Goal: Information Seeking & Learning: Learn about a topic

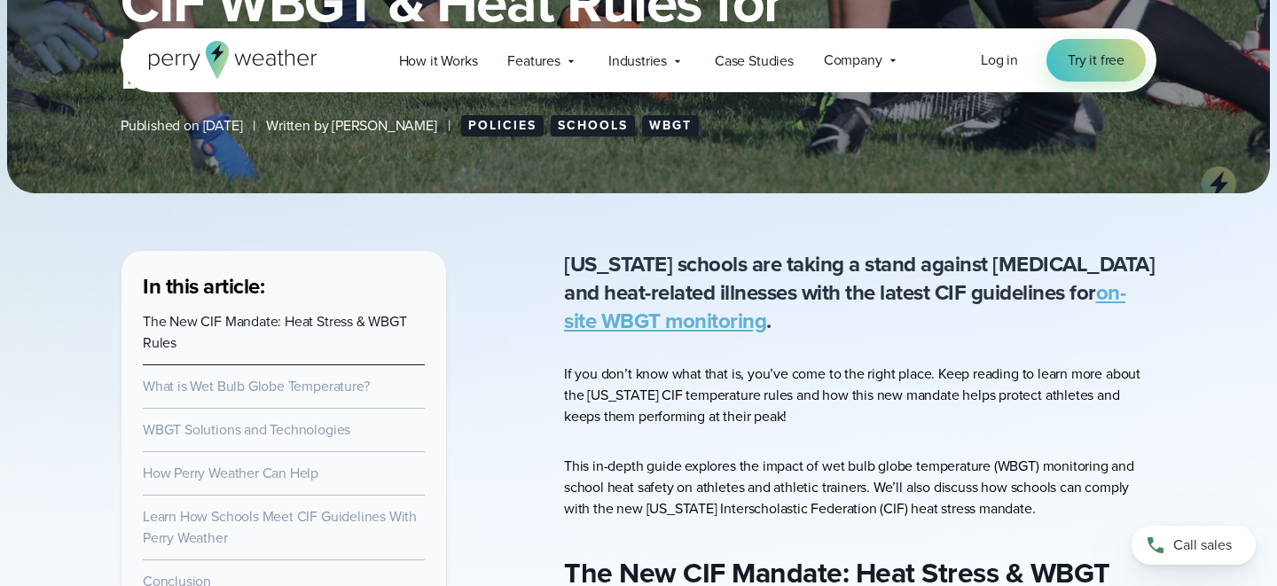
scroll to position [426, 0]
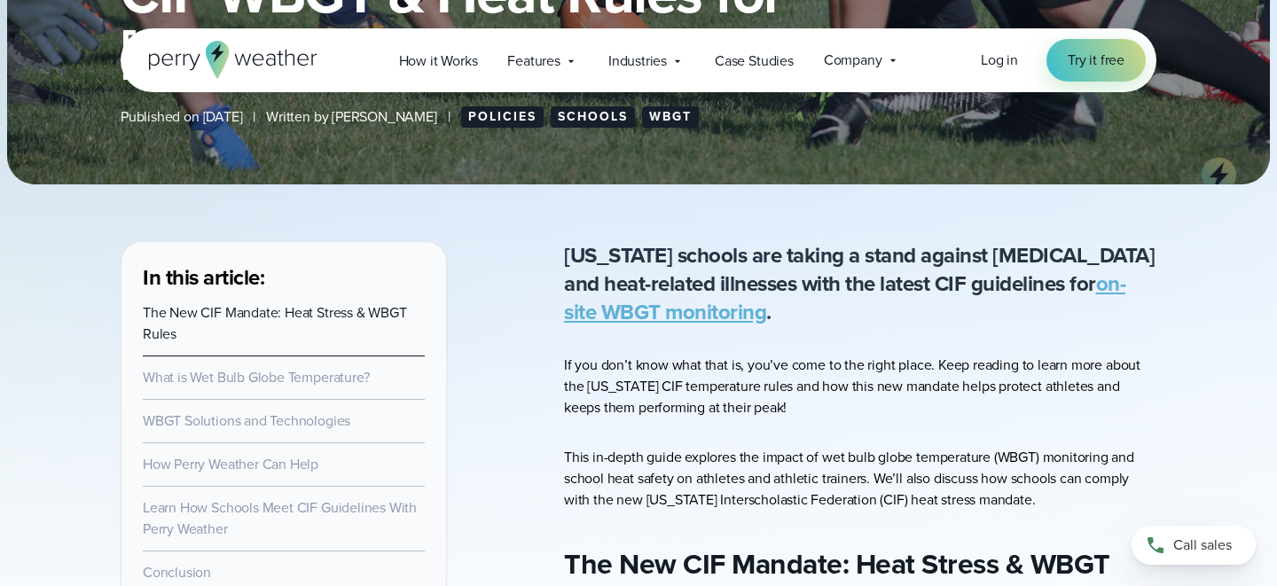
click at [705, 374] on p "If you don’t know what that is, you’ve come to the right place. Keep reading to…" at bounding box center [860, 387] width 592 height 64
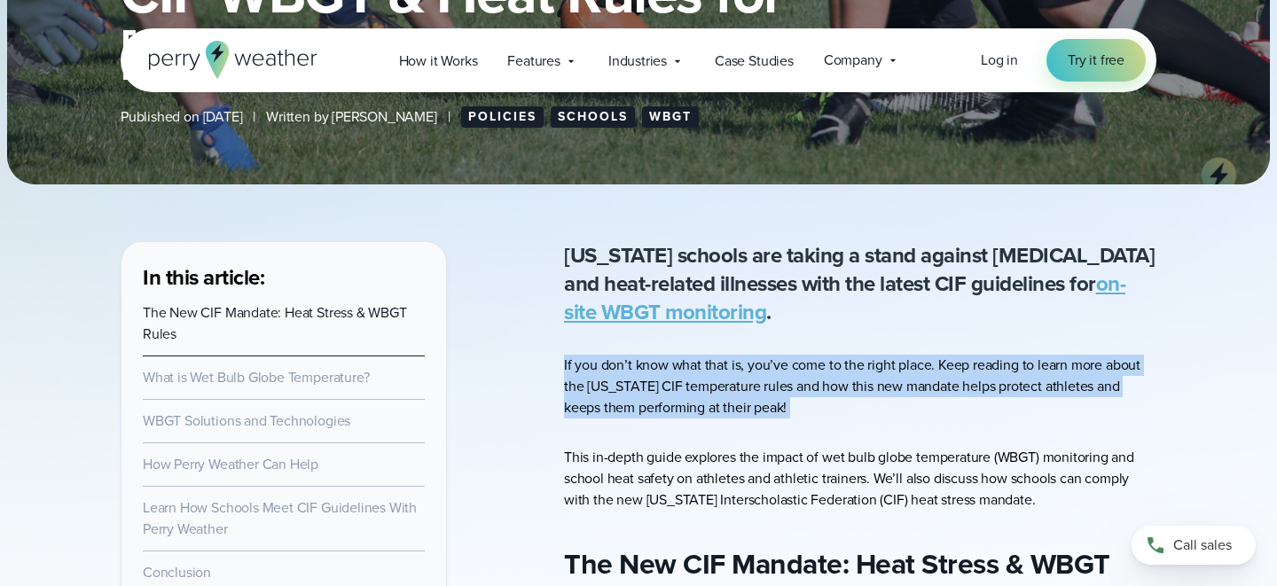
click at [739, 404] on p "If you don’t know what that is, you’ve come to the right place. Keep reading to…" at bounding box center [860, 387] width 592 height 64
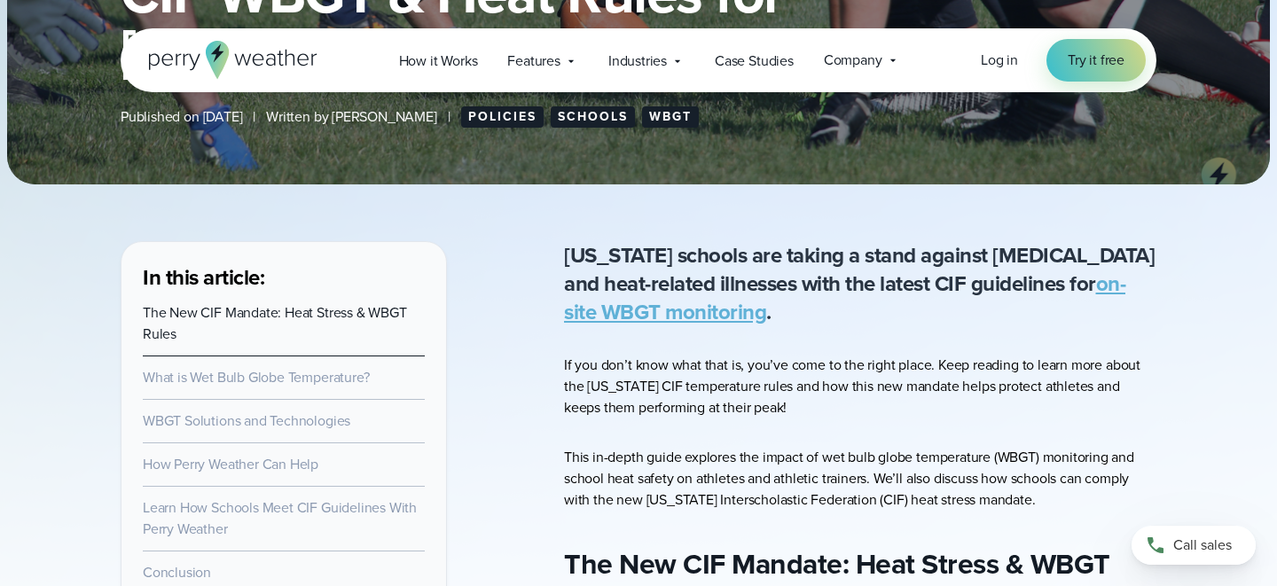
click at [739, 404] on p "If you don’t know what that is, you’ve come to the right place. Keep reading to…" at bounding box center [860, 387] width 592 height 64
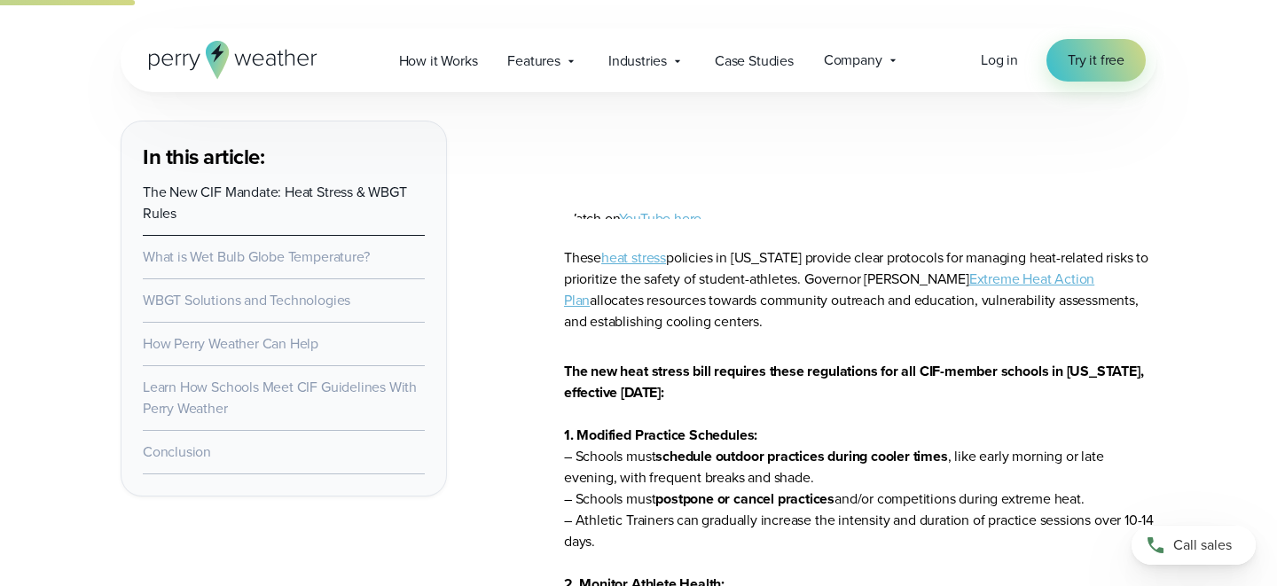
scroll to position [1247, 0]
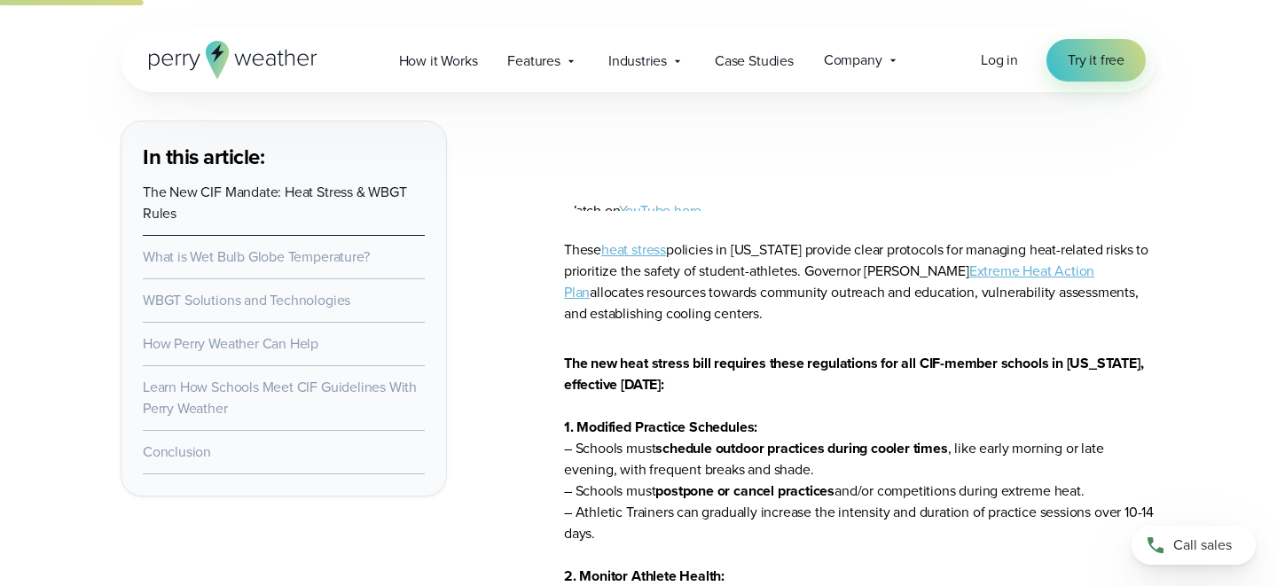
click at [755, 309] on p "These heat stress policies in [US_STATE] provide clear protocols for managing h…" at bounding box center [860, 281] width 592 height 85
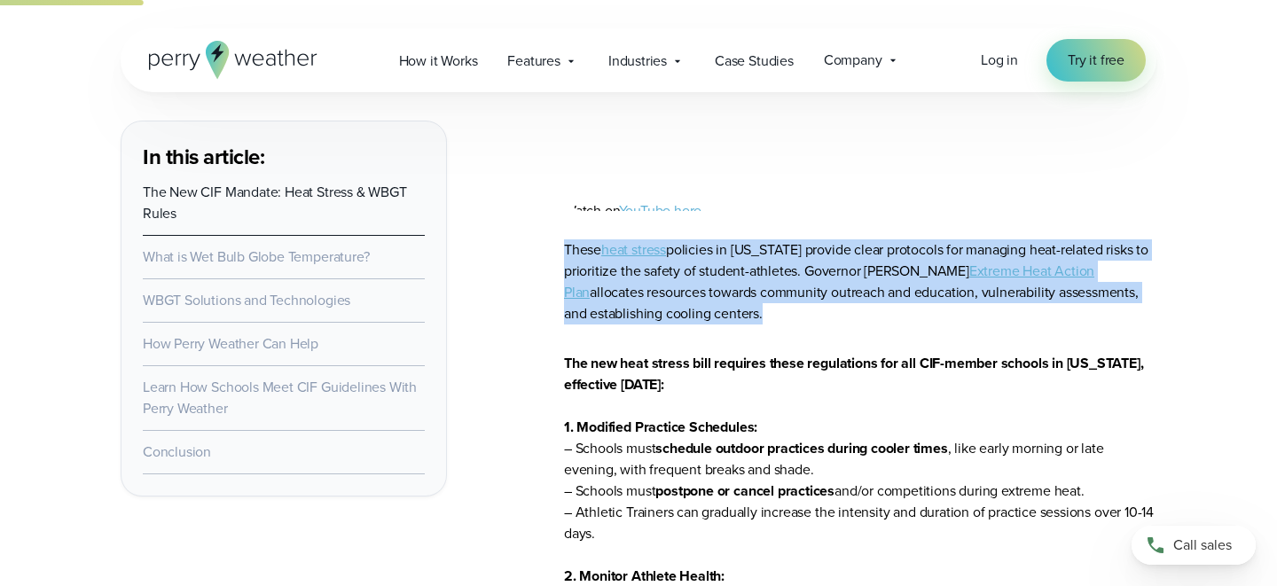
click at [755, 309] on p "These heat stress policies in [US_STATE] provide clear protocols for managing h…" at bounding box center [860, 281] width 592 height 85
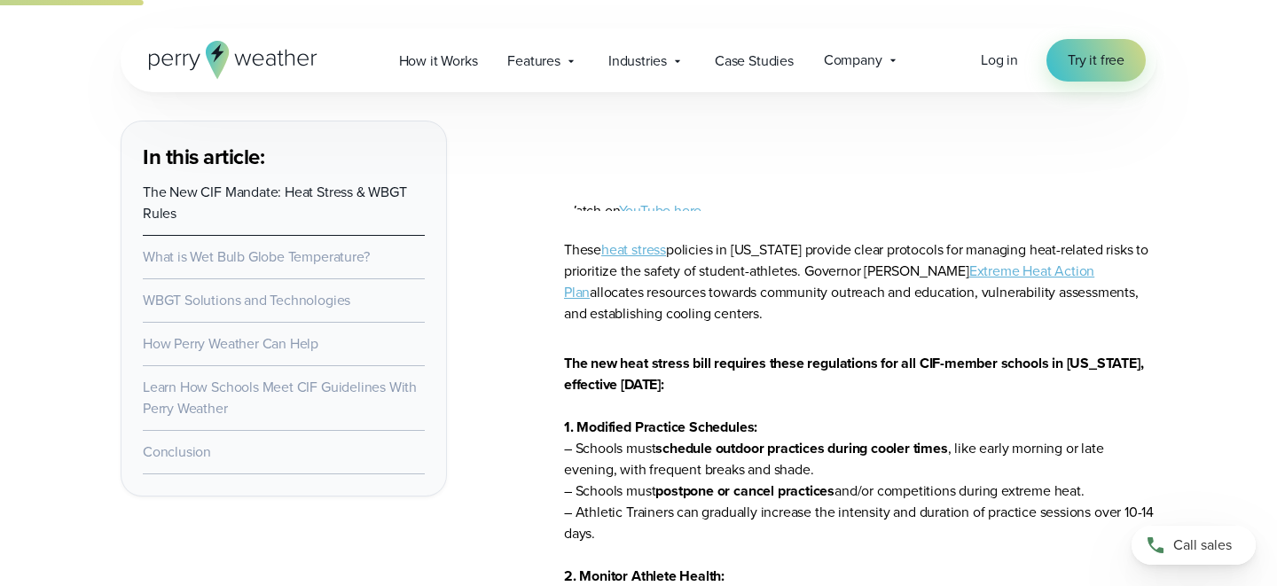
click at [755, 309] on p "These heat stress policies in [US_STATE] provide clear protocols for managing h…" at bounding box center [860, 281] width 592 height 85
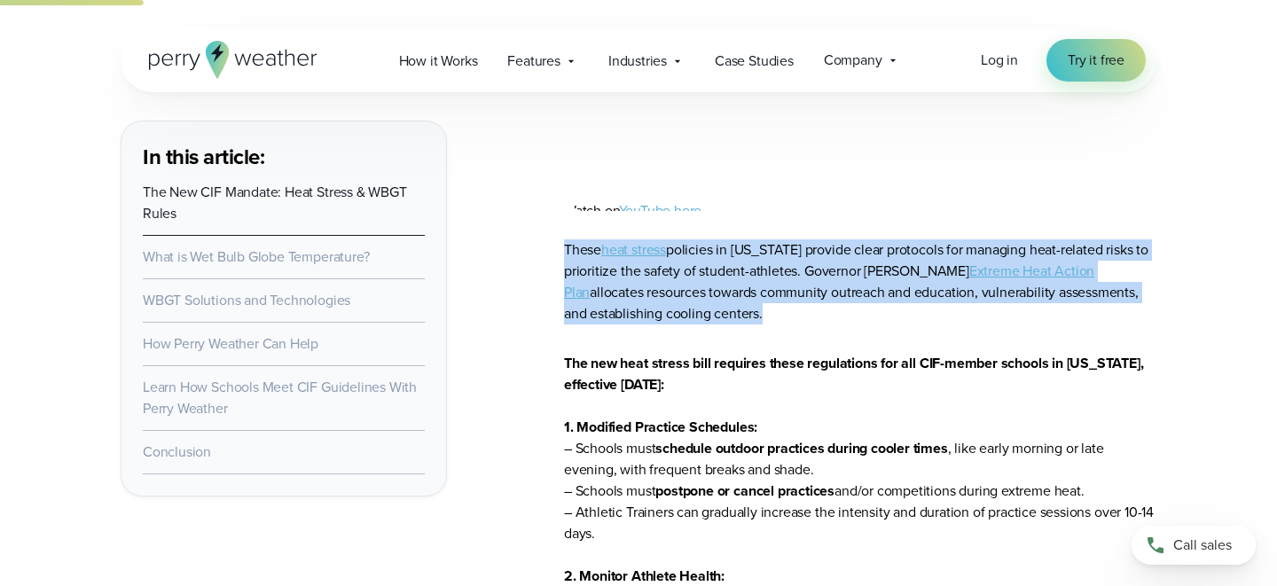
click at [770, 322] on p "These heat stress policies in [US_STATE] provide clear protocols for managing h…" at bounding box center [860, 281] width 592 height 85
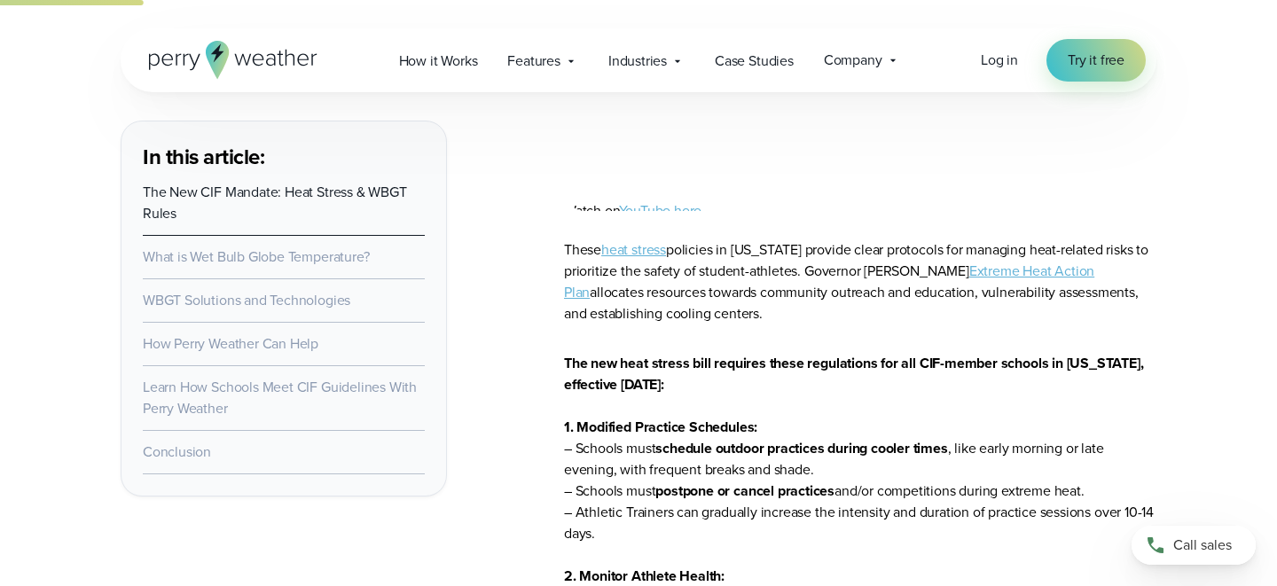
click at [770, 322] on p "These heat stress policies in [US_STATE] provide clear protocols for managing h…" at bounding box center [860, 281] width 592 height 85
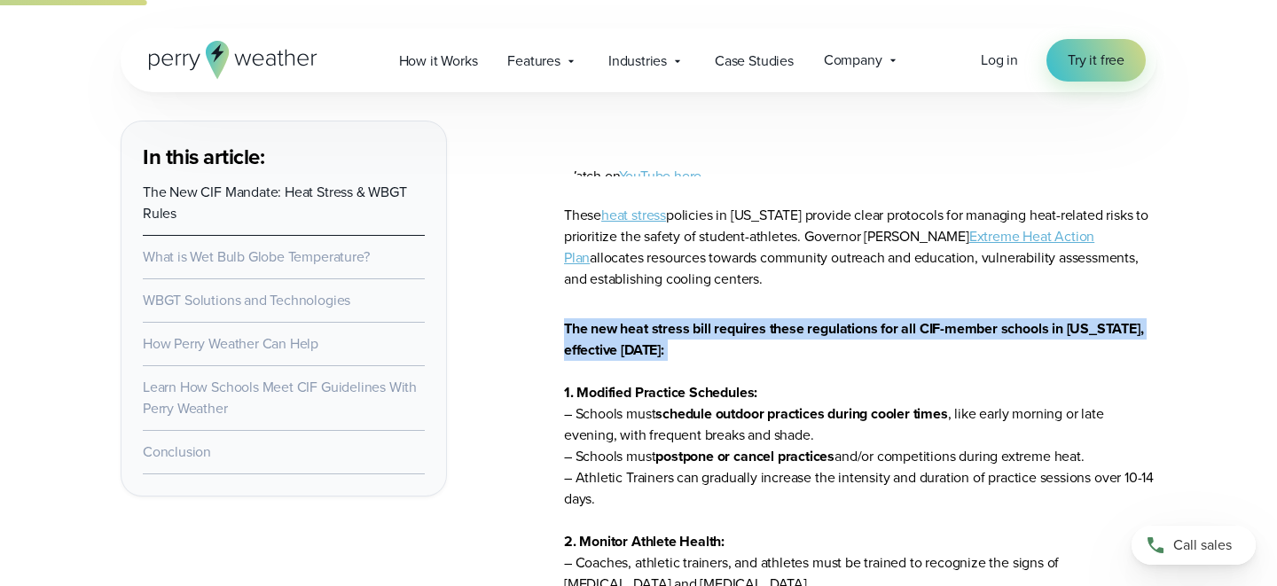
scroll to position [1284, 0]
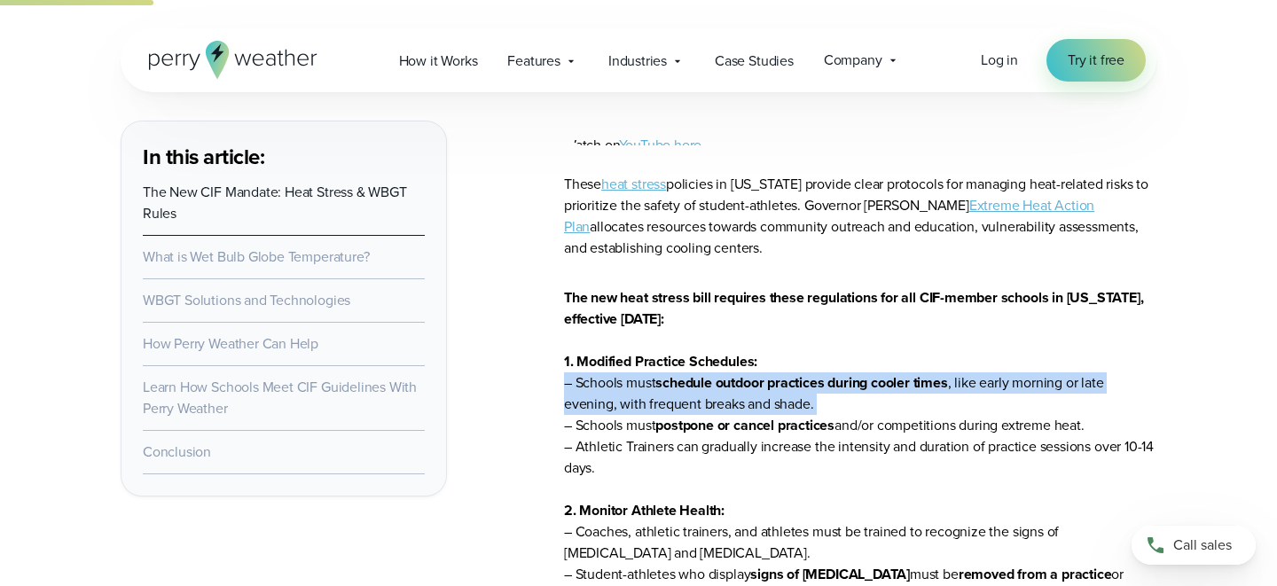
scroll to position [1314, 0]
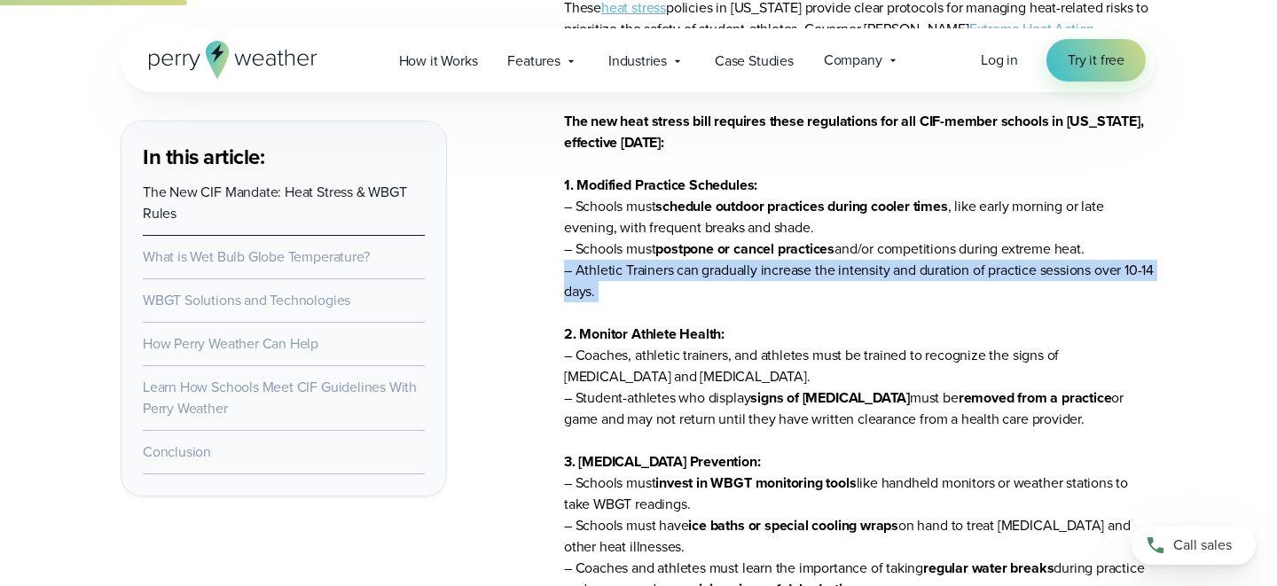
scroll to position [1490, 0]
click at [983, 374] on p "The new heat stress bill requires these regulations for all CIF-member schools …" at bounding box center [860, 450] width 592 height 681
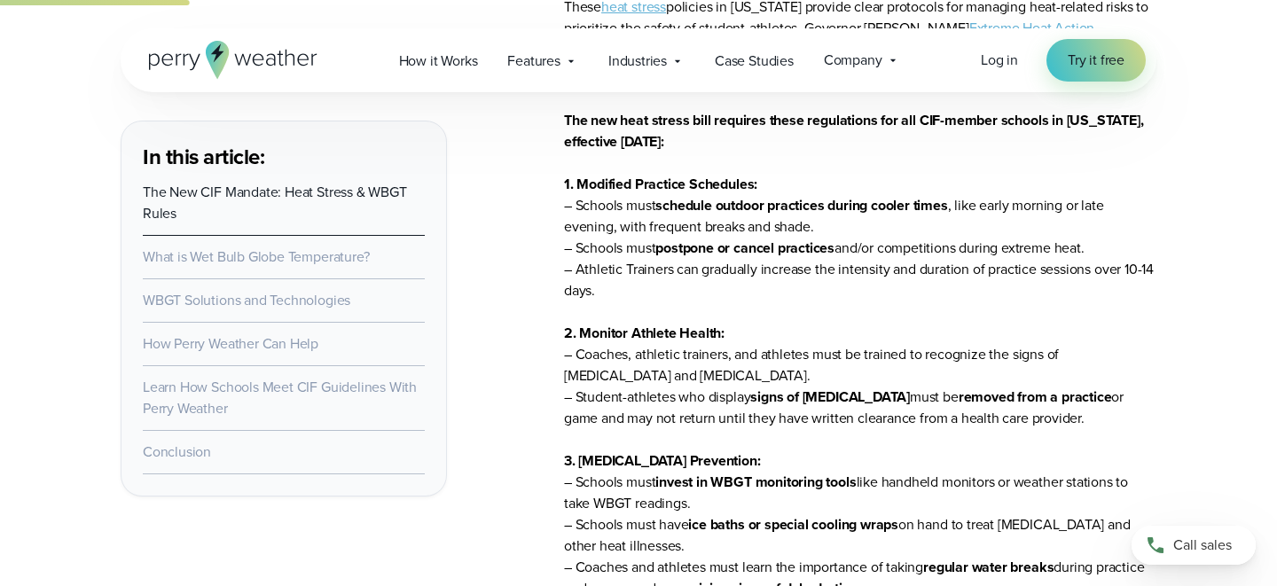
click at [983, 374] on p "The new heat stress bill requires these regulations for all CIF-member schools …" at bounding box center [860, 450] width 592 height 681
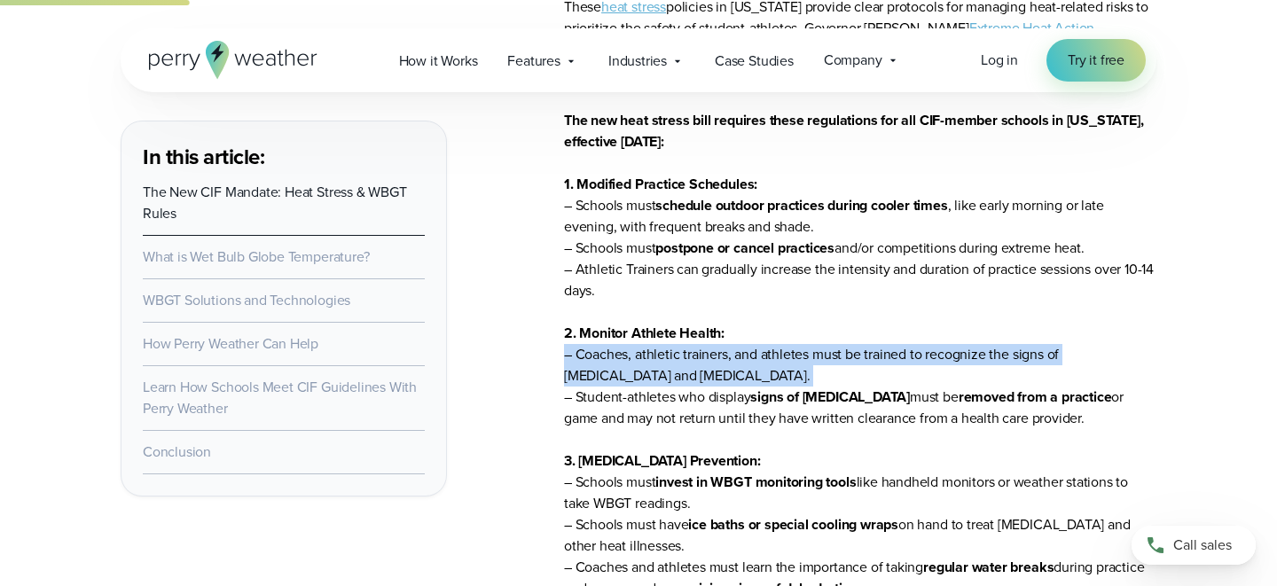
click at [983, 374] on p "The new heat stress bill requires these regulations for all CIF-member schools …" at bounding box center [860, 450] width 592 height 681
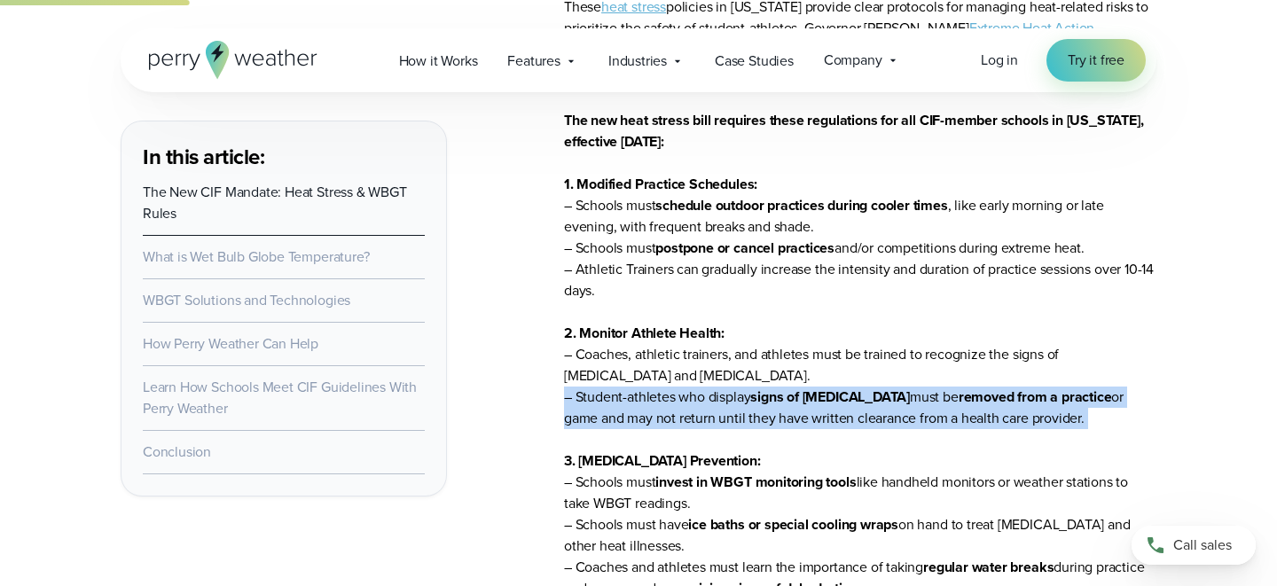
click at [1146, 417] on p "The new heat stress bill requires these regulations for all CIF-member schools …" at bounding box center [860, 450] width 592 height 681
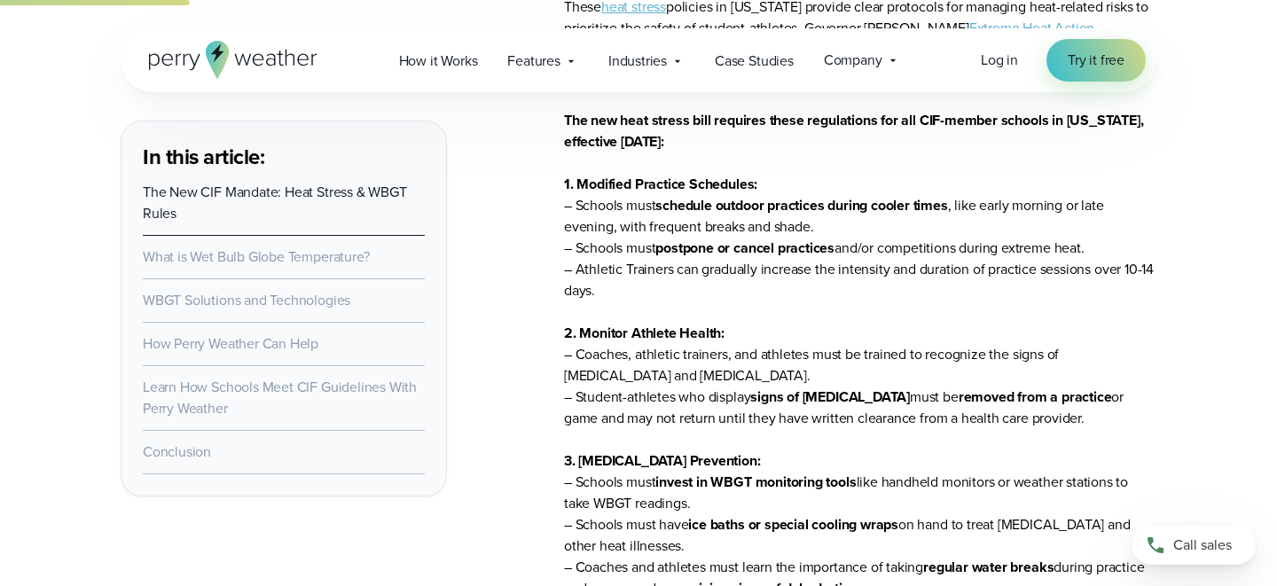
click at [1146, 417] on p "The new heat stress bill requires these regulations for all CIF-member schools …" at bounding box center [860, 450] width 592 height 681
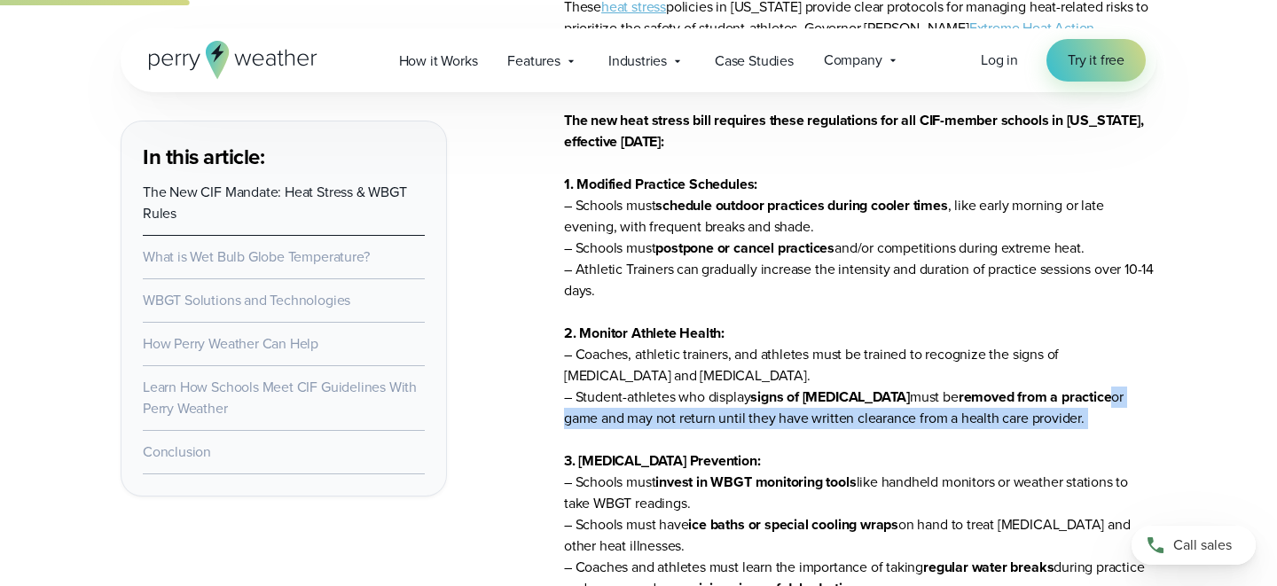
click at [1146, 417] on p "The new heat stress bill requires these regulations for all CIF-member schools …" at bounding box center [860, 450] width 592 height 681
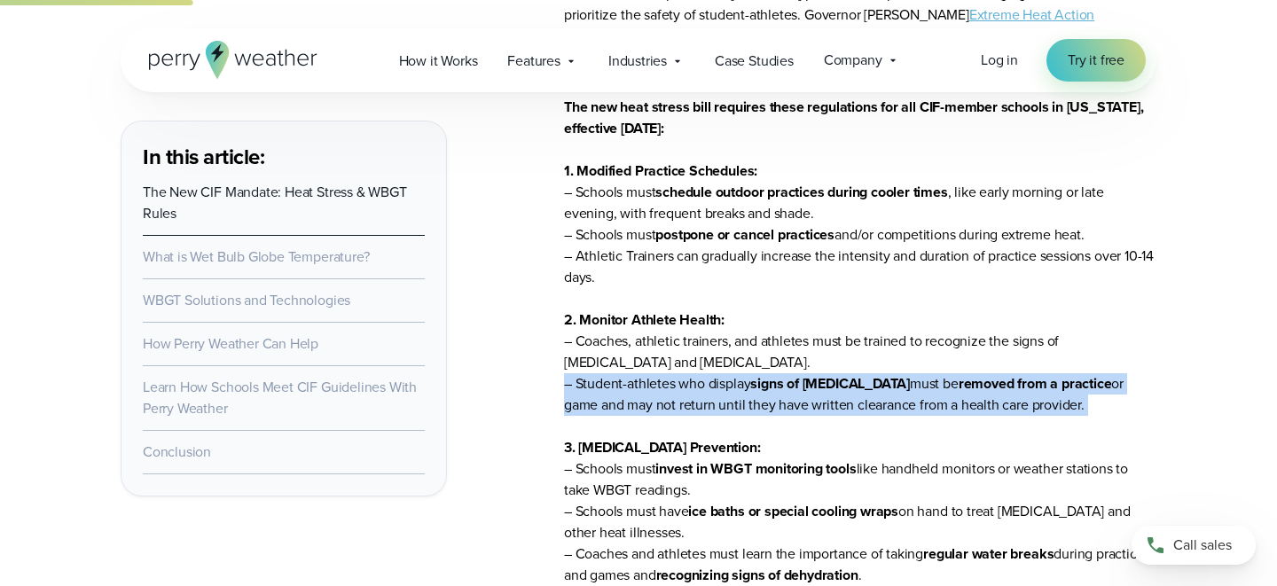
scroll to position [1523, 0]
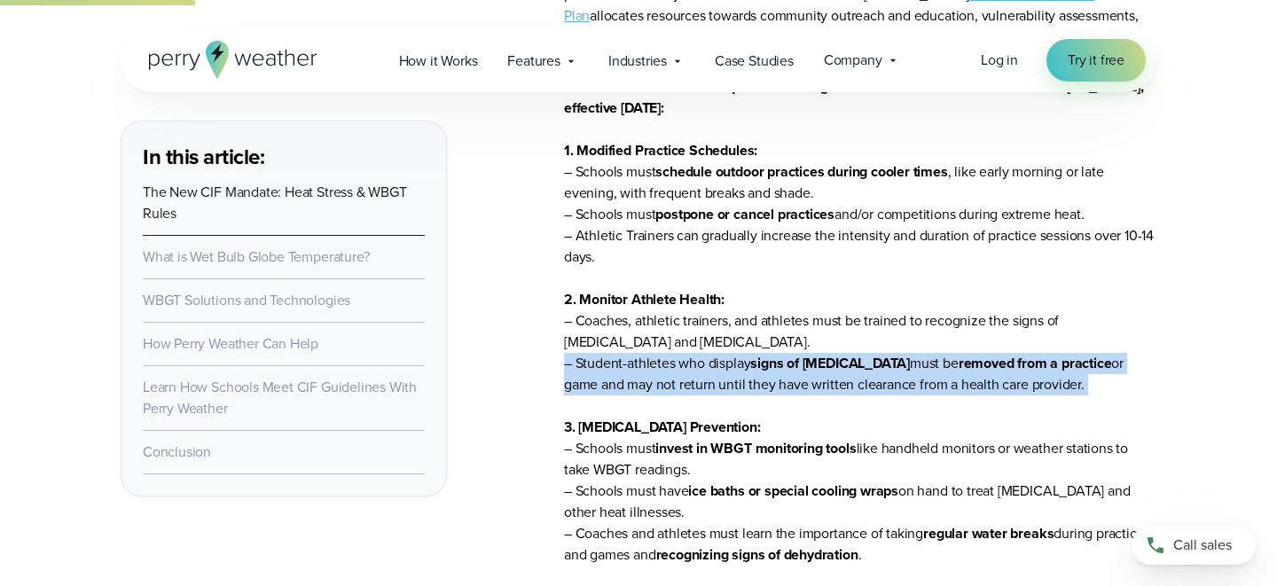
click at [1132, 426] on p "The new heat stress bill requires these regulations for all CIF-member schools …" at bounding box center [860, 416] width 592 height 681
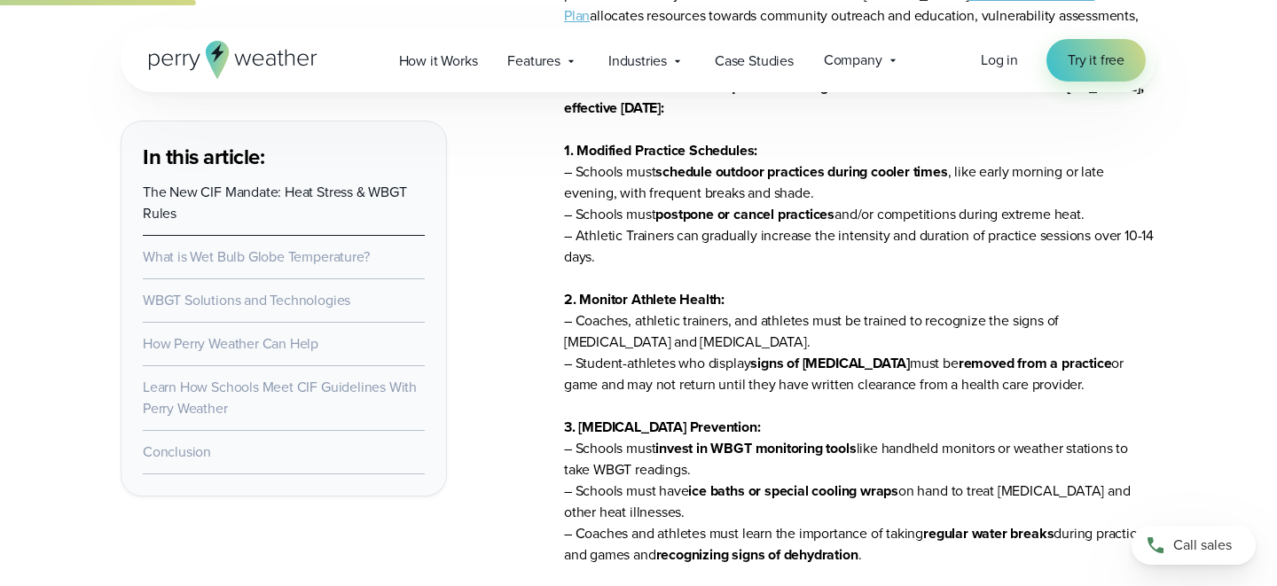
click at [1132, 426] on p "The new heat stress bill requires these regulations for all CIF-member schools …" at bounding box center [860, 416] width 592 height 681
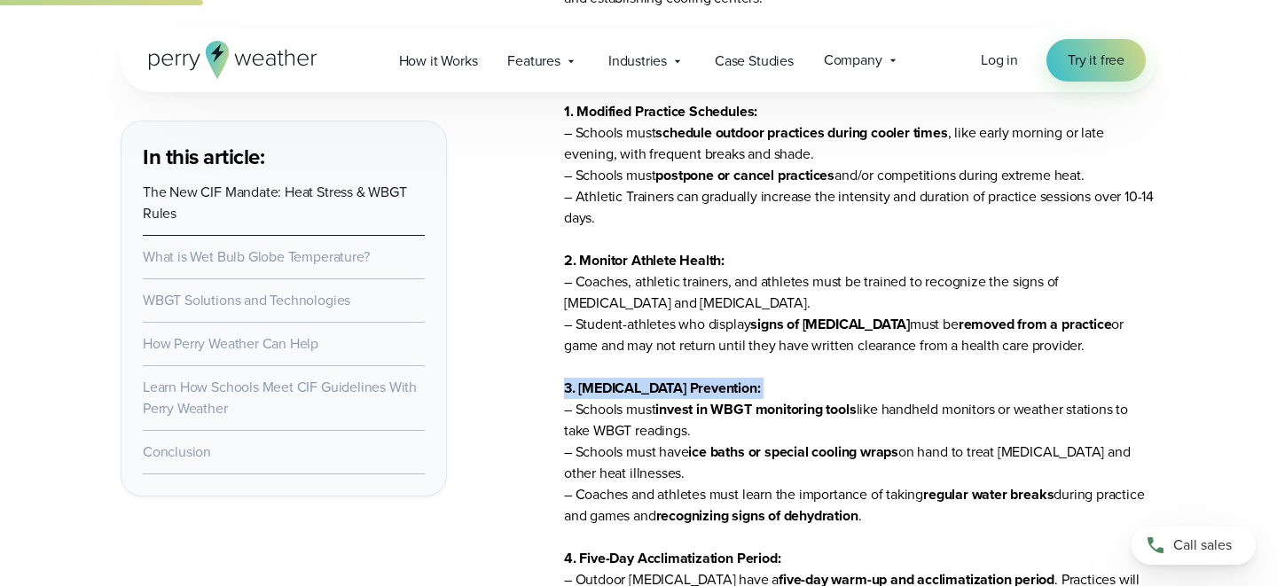
scroll to position [1563, 0]
click at [1132, 426] on p "The new heat stress bill requires these regulations for all CIF-member schools …" at bounding box center [860, 376] width 592 height 681
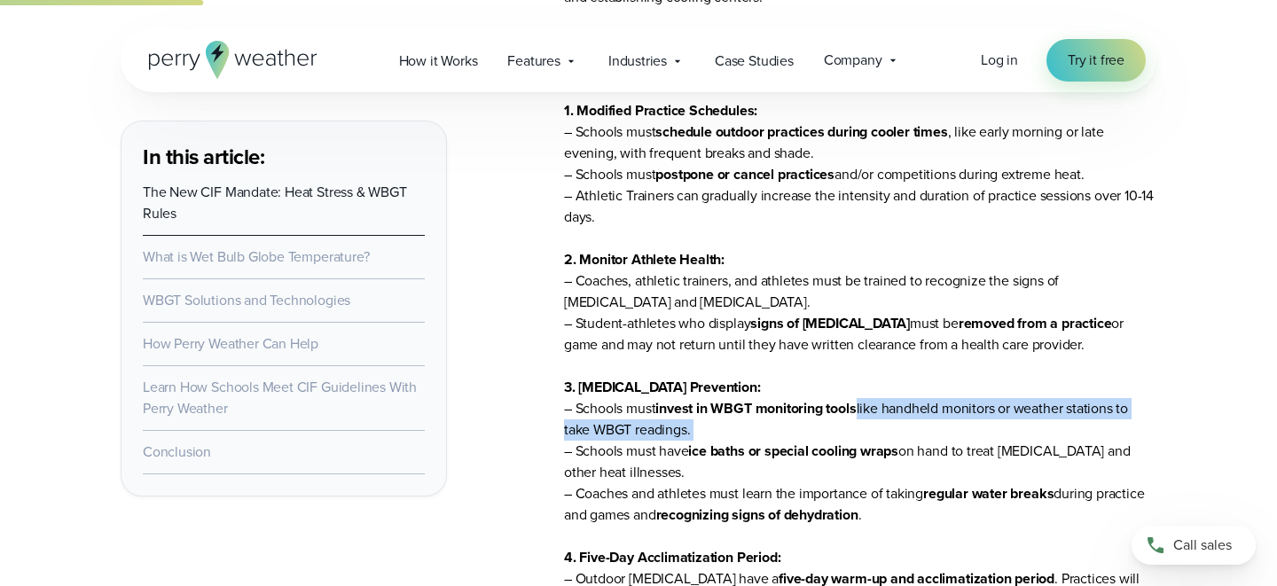
click at [1132, 426] on p "The new heat stress bill requires these regulations for all CIF-member schools …" at bounding box center [860, 376] width 592 height 681
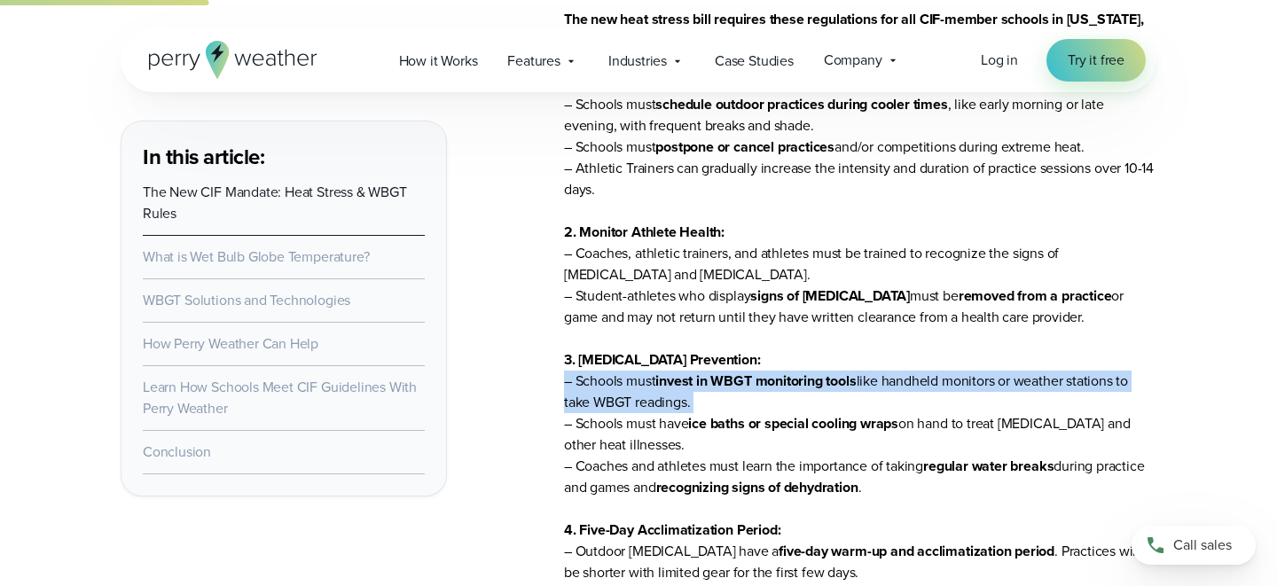
scroll to position [1612, 0]
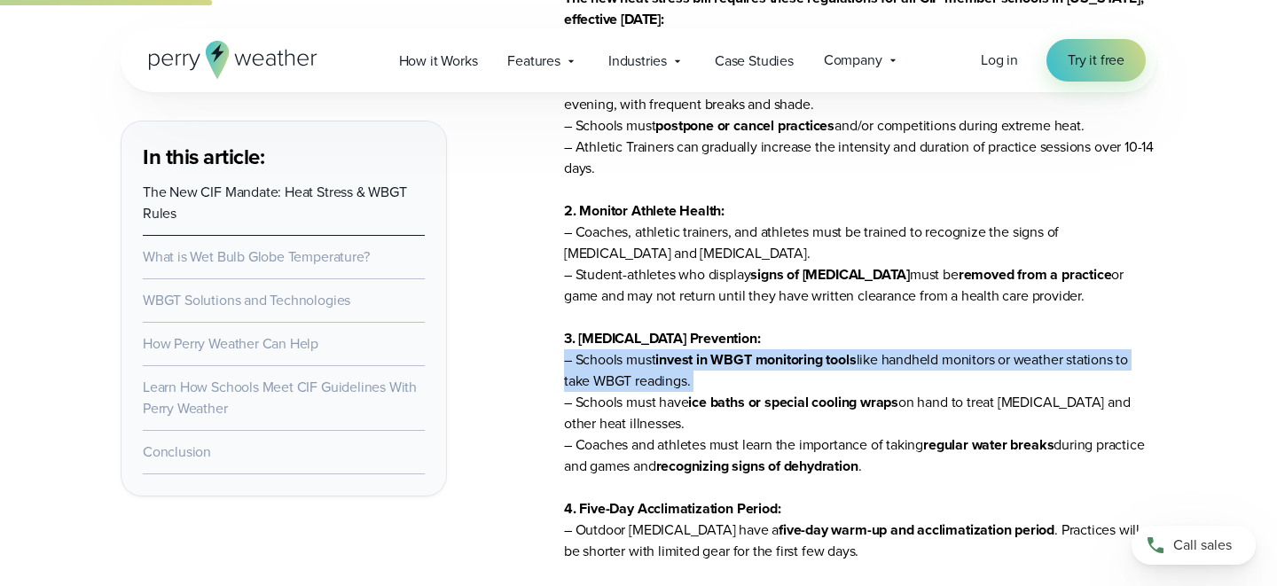
click at [1132, 426] on p "The new heat stress bill requires these regulations for all CIF-member schools …" at bounding box center [860, 328] width 592 height 681
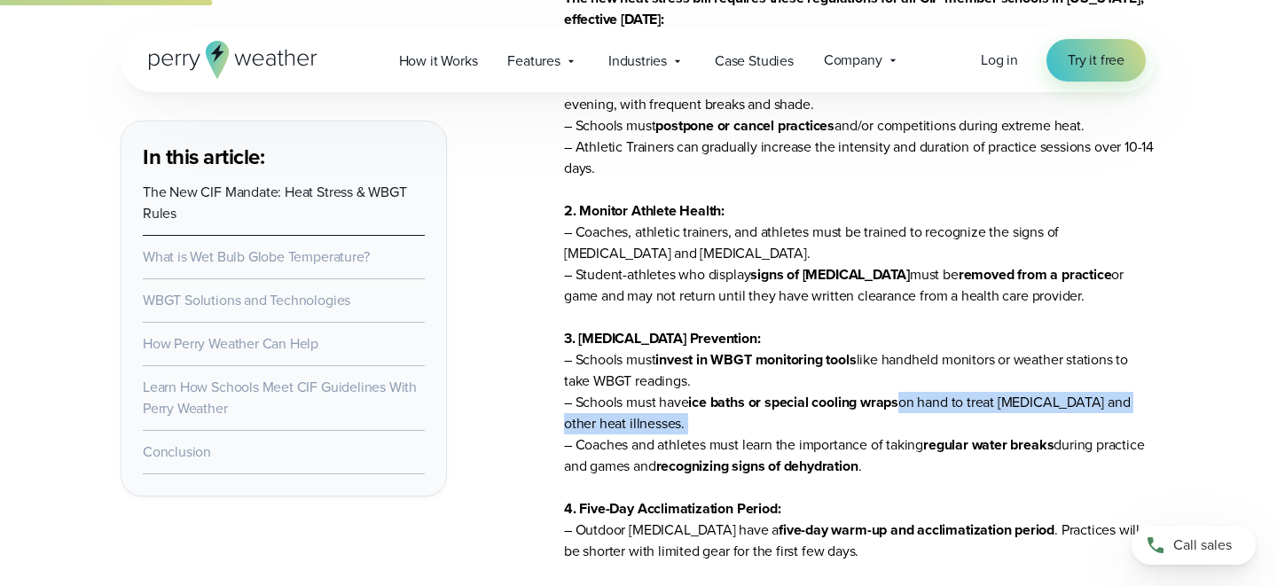
click at [1132, 426] on p "The new heat stress bill requires these regulations for all CIF-member schools …" at bounding box center [860, 328] width 592 height 681
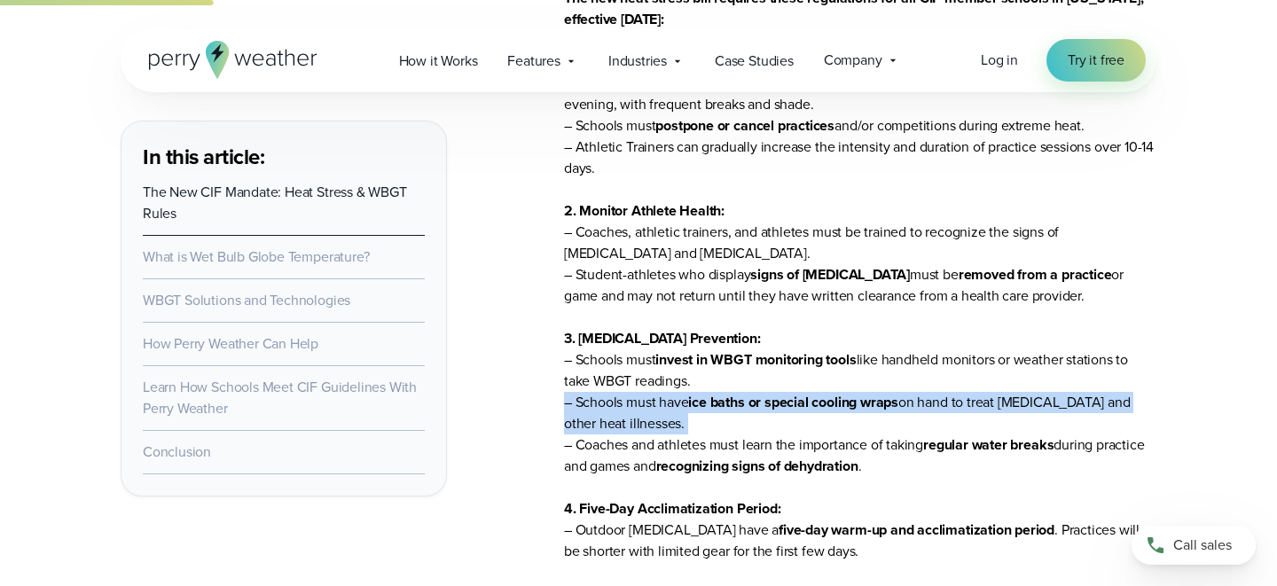
scroll to position [1649, 0]
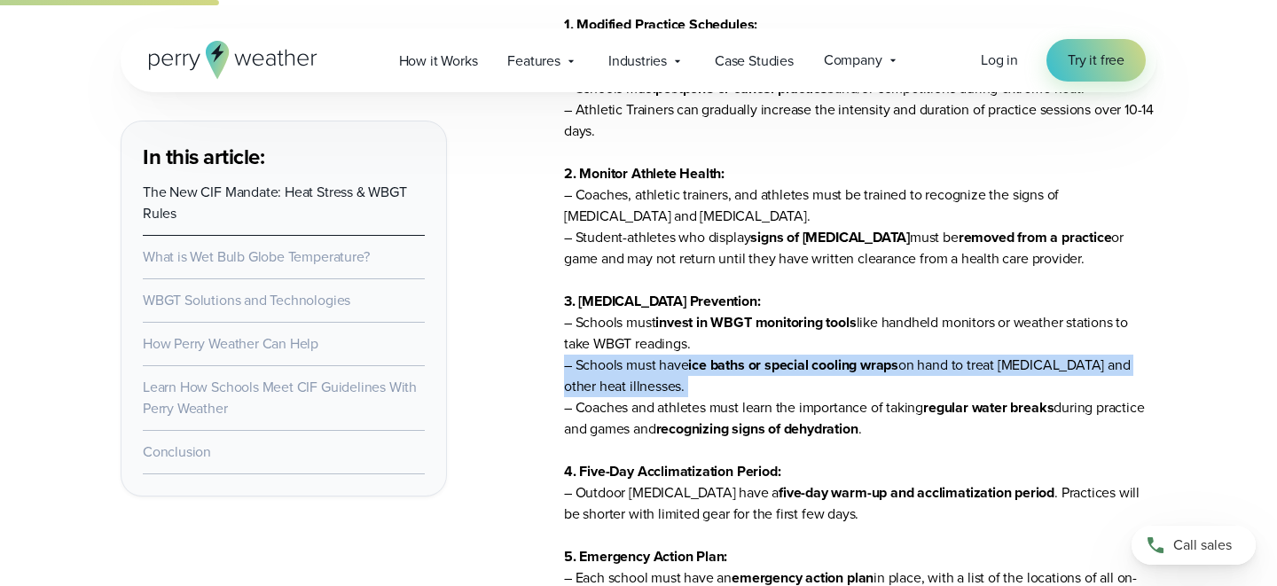
click at [1132, 426] on p "The new heat stress bill requires these regulations for all CIF-member schools …" at bounding box center [860, 290] width 592 height 681
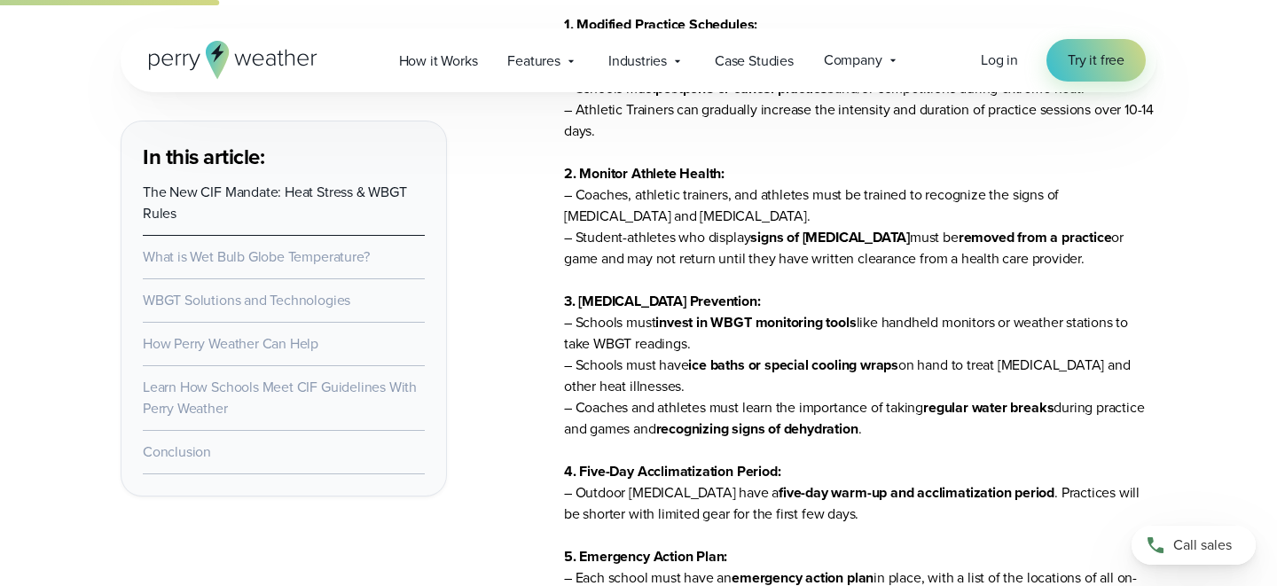
click at [1132, 426] on p "The new heat stress bill requires these regulations for all CIF-member schools …" at bounding box center [860, 290] width 592 height 681
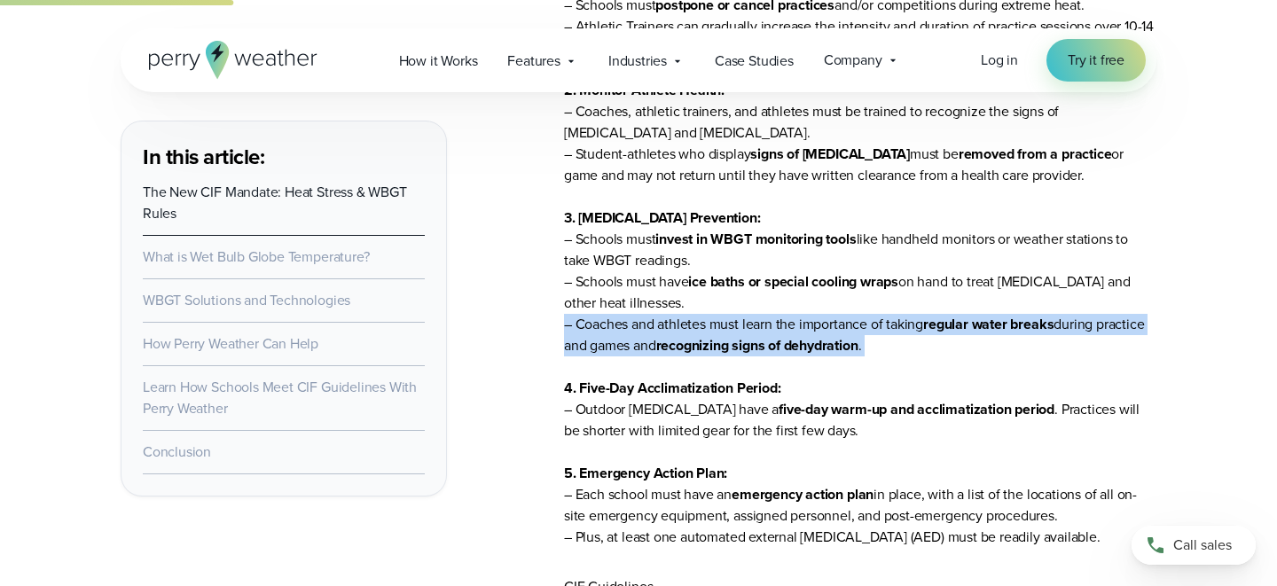
scroll to position [1735, 0]
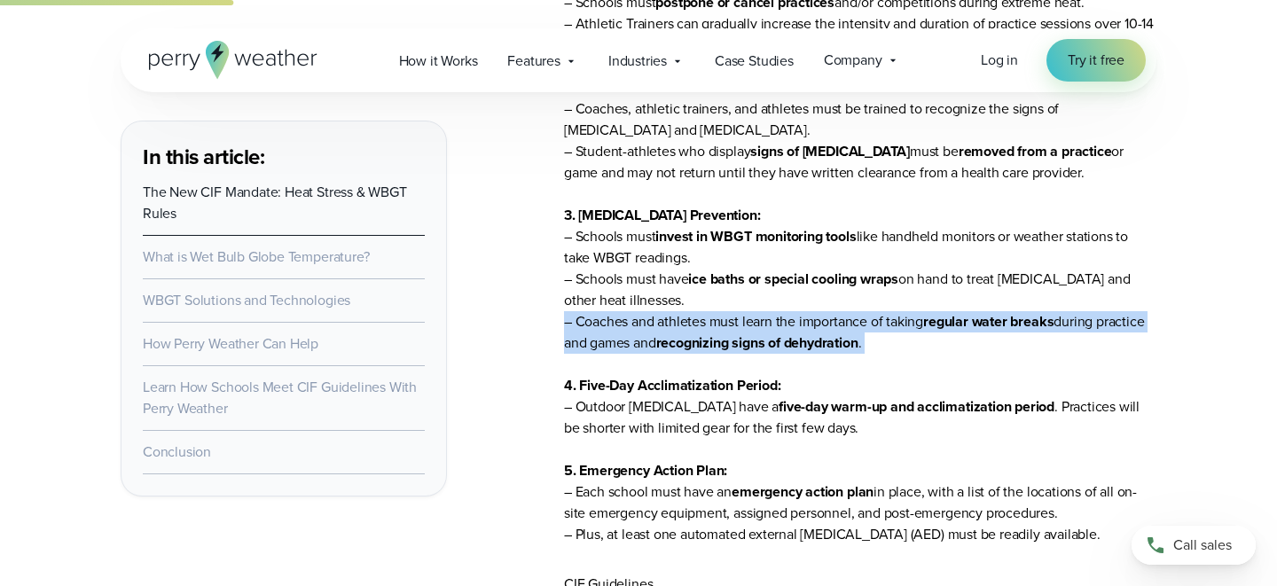
click at [1132, 426] on p "The new heat stress bill requires these regulations for all CIF-member schools …" at bounding box center [860, 204] width 592 height 681
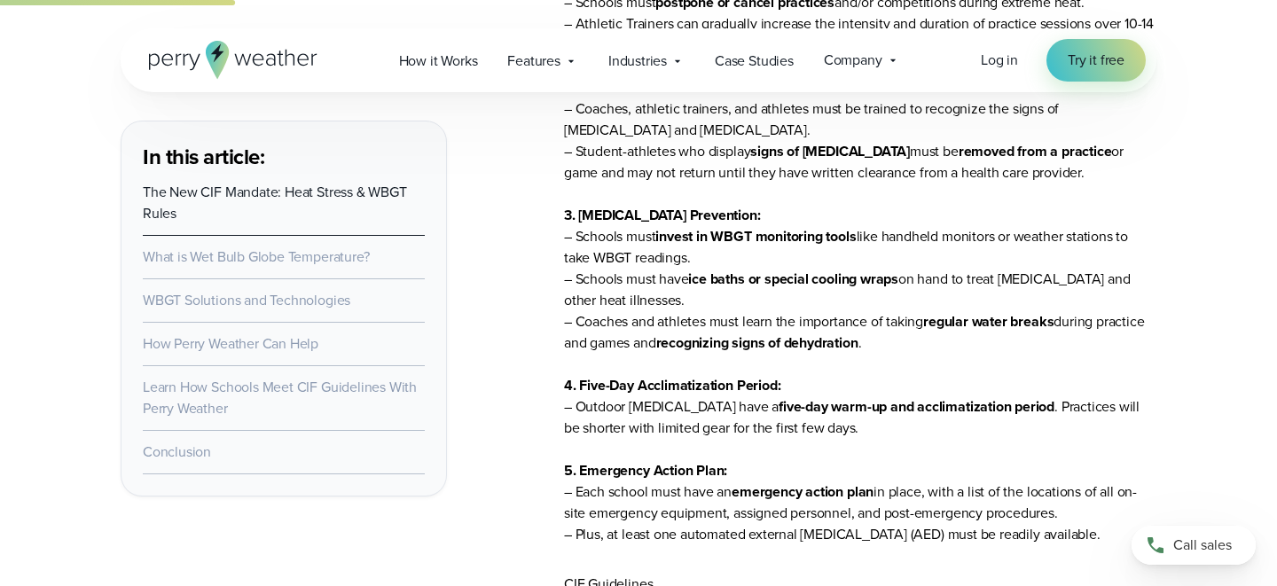
click at [1132, 426] on p "The new heat stress bill requires these regulations for all CIF-member schools …" at bounding box center [860, 204] width 592 height 681
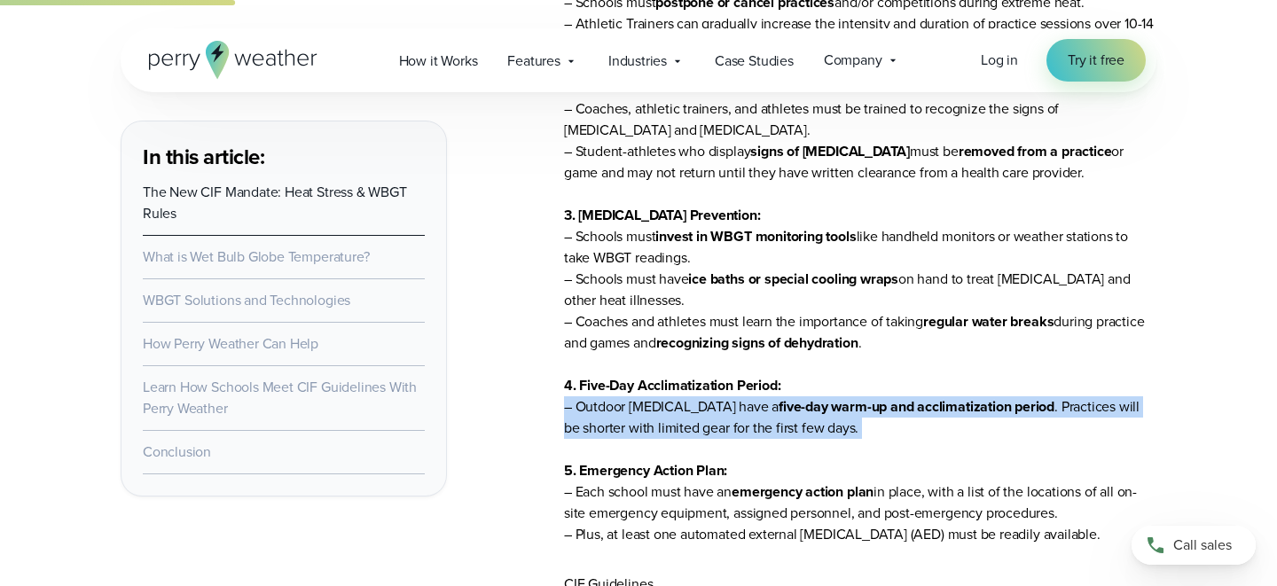
click at [1132, 426] on p "The new heat stress bill requires these regulations for all CIF-member schools …" at bounding box center [860, 204] width 592 height 681
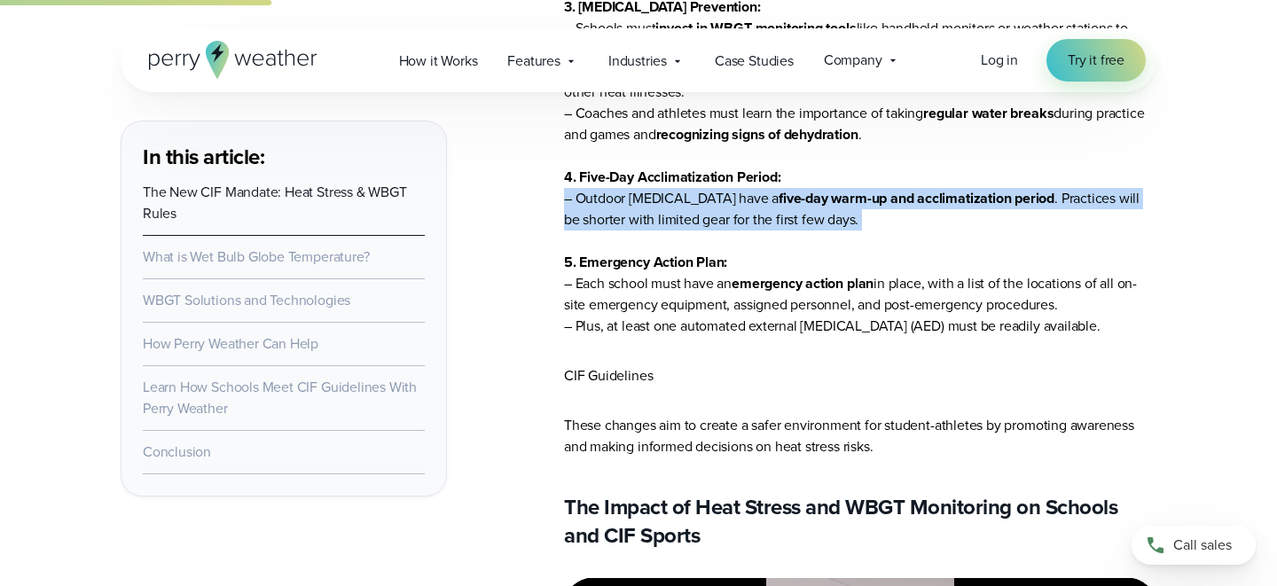
scroll to position [1948, 0]
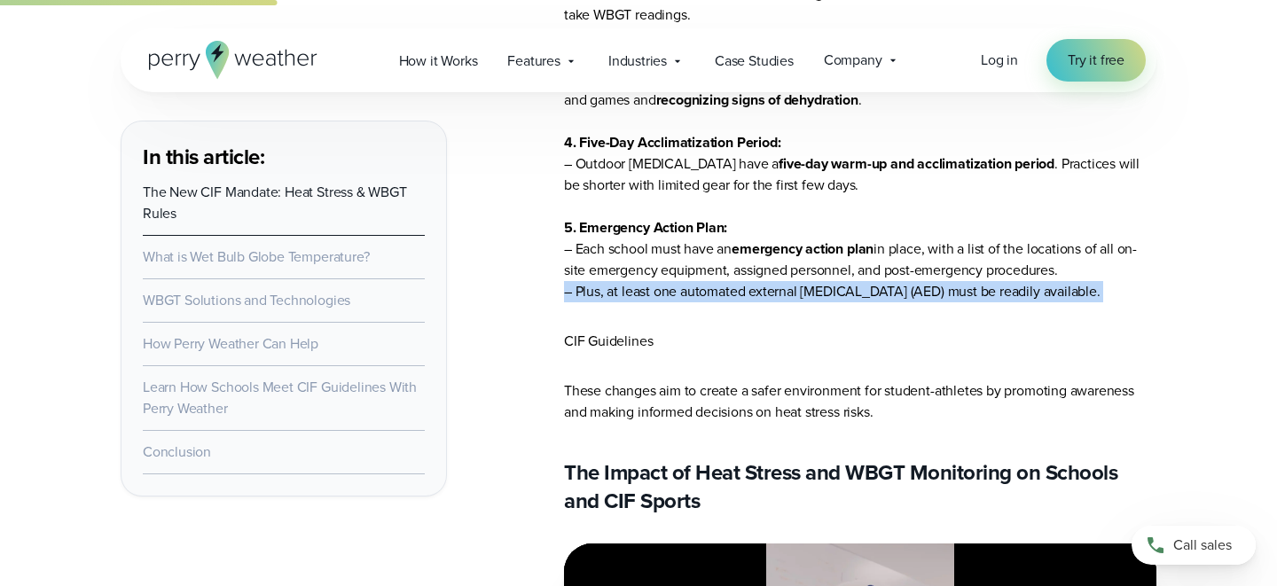
scroll to position [1988, 0]
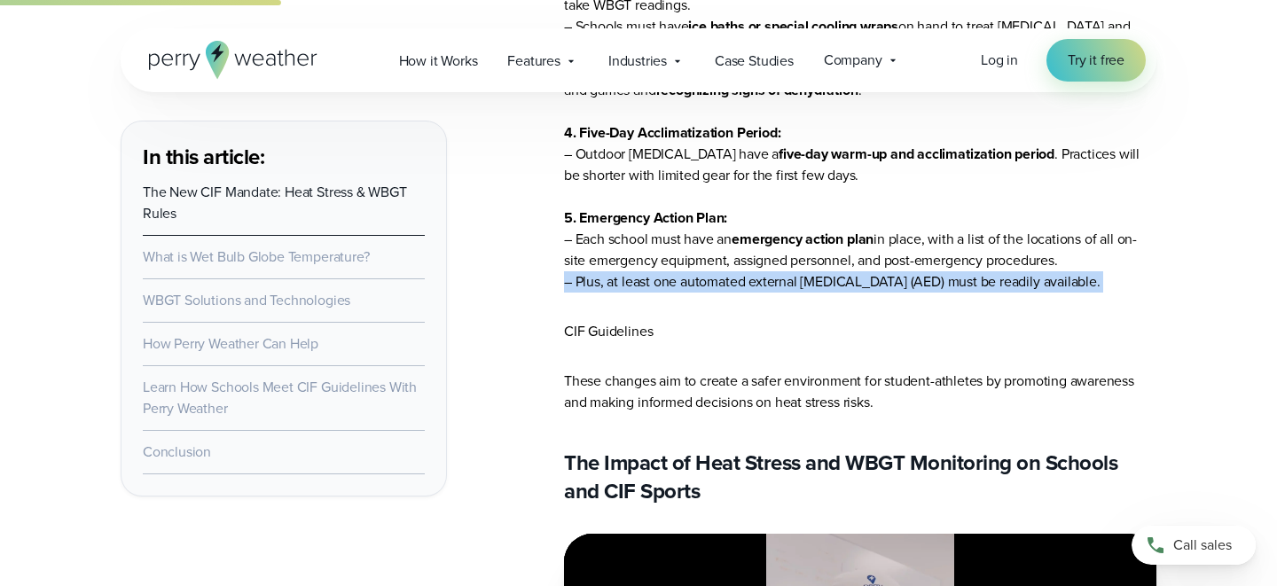
click at [1088, 323] on p "CIF Guidelines" at bounding box center [860, 331] width 592 height 21
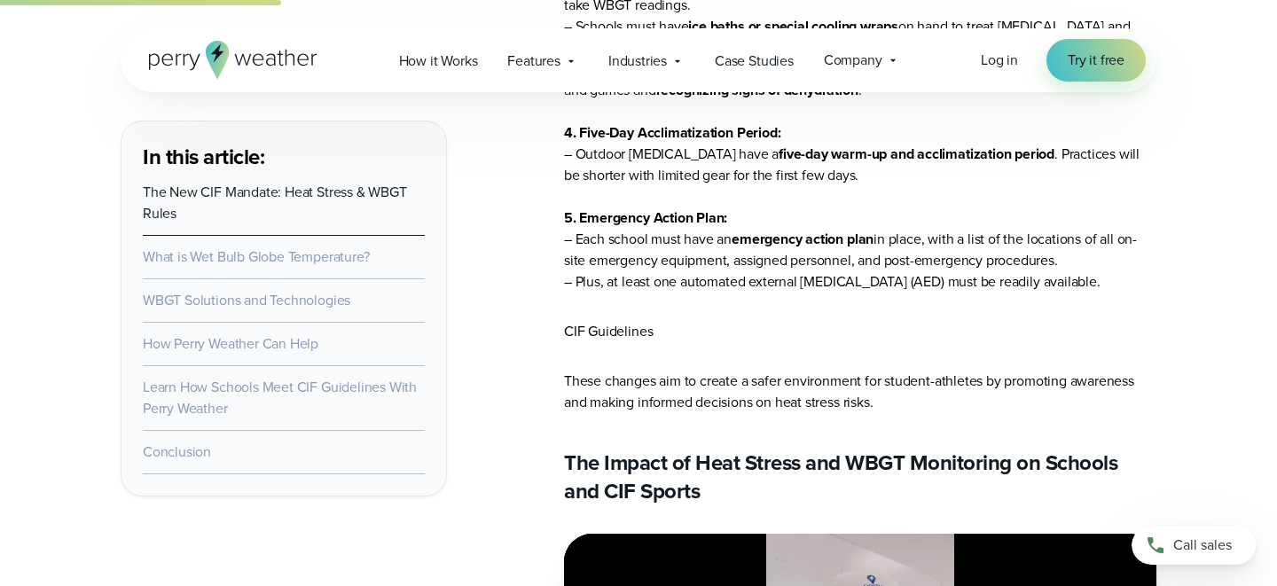
click at [1088, 323] on p "CIF Guidelines" at bounding box center [860, 331] width 592 height 21
click at [1122, 337] on p "CIF Guidelines" at bounding box center [860, 331] width 592 height 21
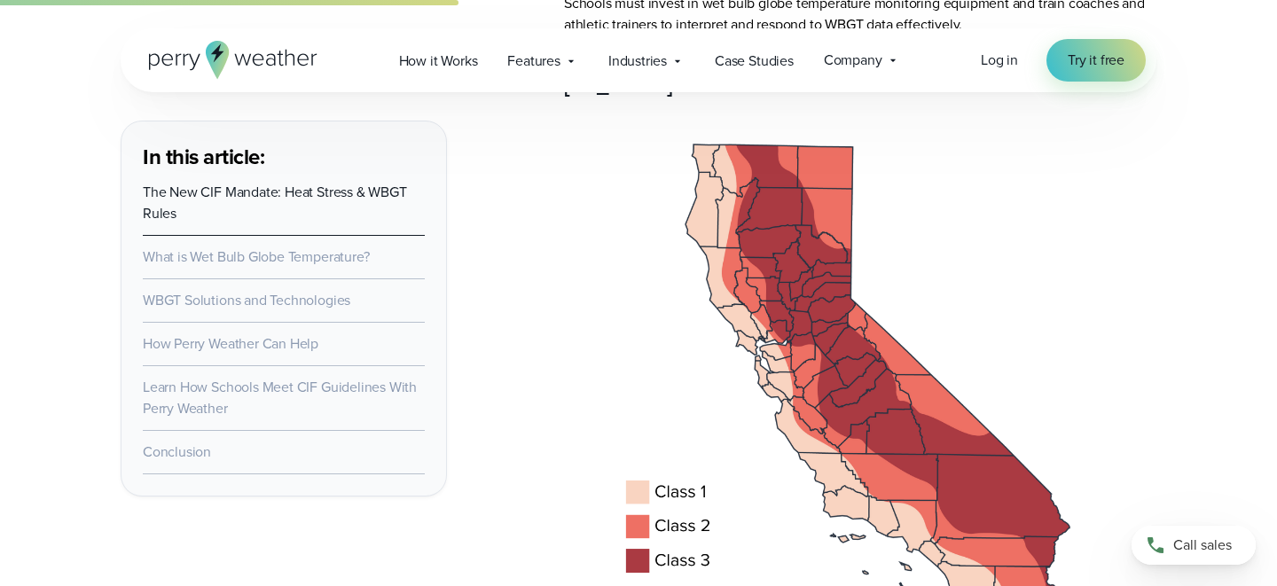
scroll to position [3041, 0]
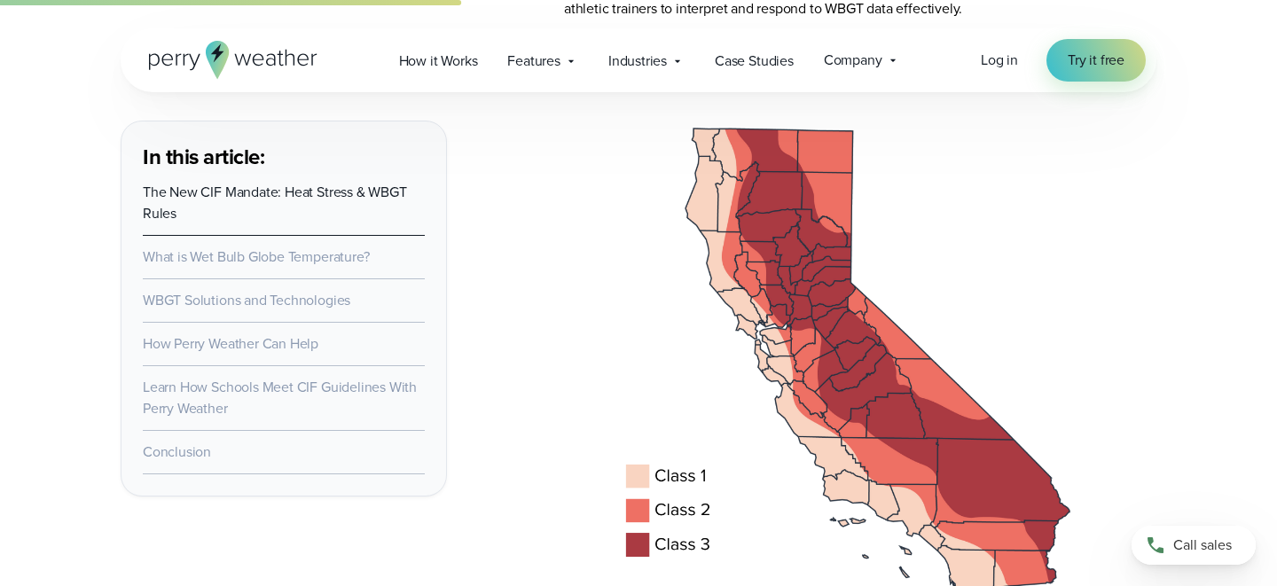
click at [388, 254] on li "What is Wet Bulb Globe Temperature?" at bounding box center [284, 257] width 282 height 43
click at [343, 266] on link "What is Wet Bulb Globe Temperature?" at bounding box center [256, 256] width 226 height 20
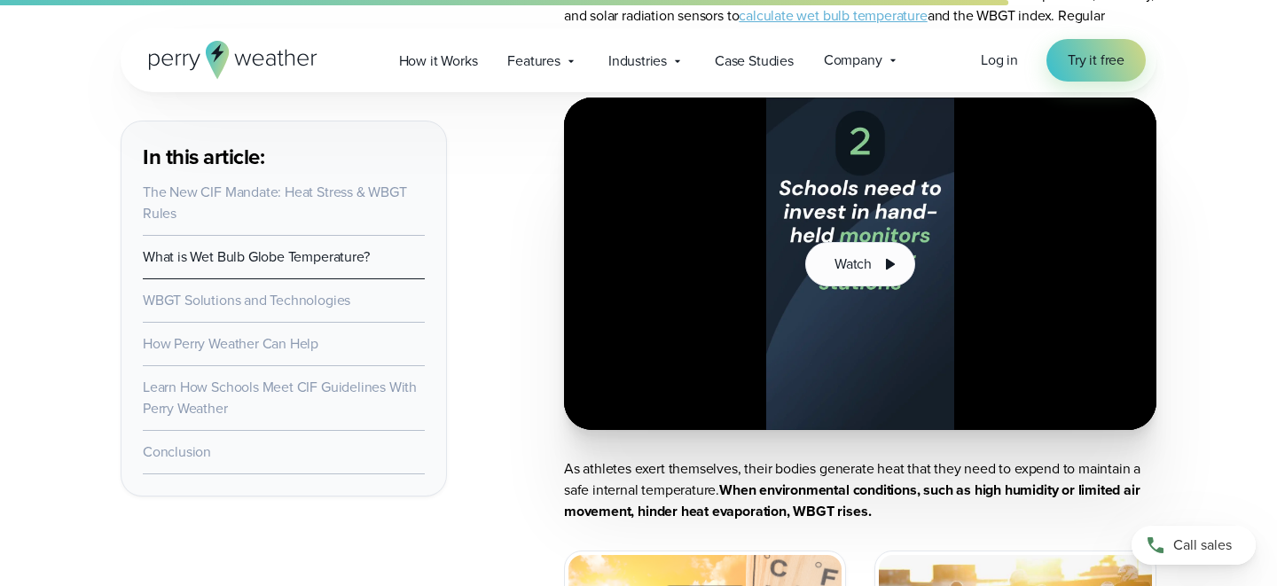
scroll to position [7380, 0]
